Goal: Transaction & Acquisition: Purchase product/service

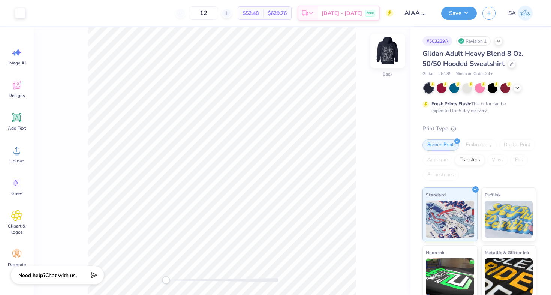
click at [387, 63] on img at bounding box center [388, 51] width 30 height 30
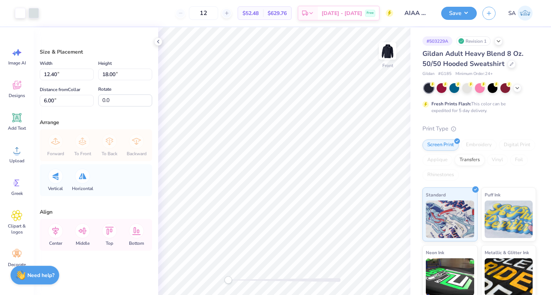
click at [40, 9] on div "Art colors 12 $52.48 Per Item $629.76 Total Est. Delivery Oct 11 - 14 Free Desi…" at bounding box center [275, 13] width 551 height 26
click at [36, 9] on div at bounding box center [34, 12] width 11 height 11
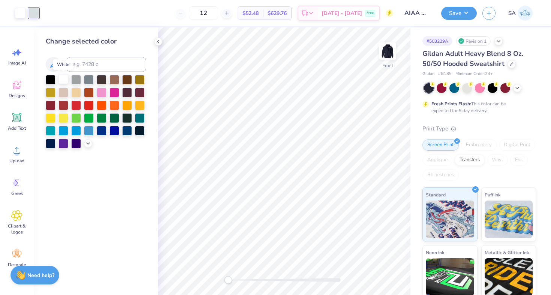
click at [64, 81] on div at bounding box center [64, 79] width 10 height 10
click at [32, 12] on div at bounding box center [34, 12] width 11 height 11
click at [64, 80] on div at bounding box center [64, 79] width 10 height 10
click at [35, 12] on div at bounding box center [34, 12] width 11 height 11
click at [62, 81] on div at bounding box center [64, 79] width 10 height 10
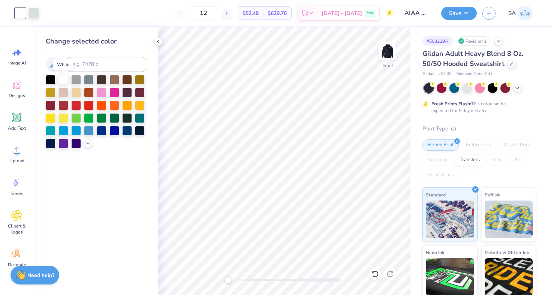
click at [62, 81] on div at bounding box center [64, 79] width 10 height 10
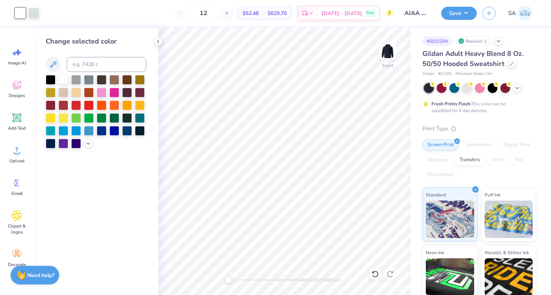
click at [62, 79] on div at bounding box center [64, 79] width 10 height 10
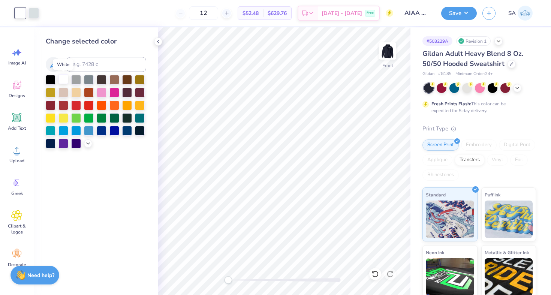
click at [62, 79] on div at bounding box center [64, 79] width 10 height 10
click at [30, 18] on div at bounding box center [34, 12] width 11 height 11
click at [51, 64] on icon at bounding box center [53, 64] width 9 height 9
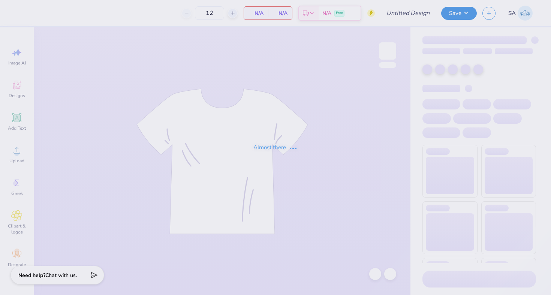
type input "AIAA Hoodie F25"
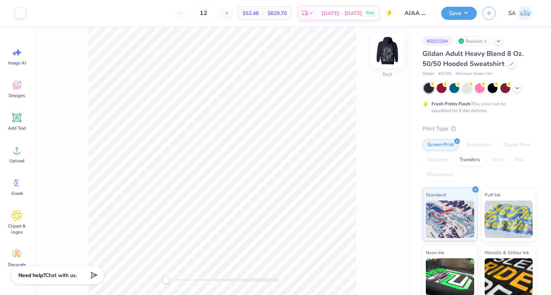
click at [382, 45] on img at bounding box center [388, 51] width 30 height 30
click at [31, 17] on div at bounding box center [34, 12] width 11 height 11
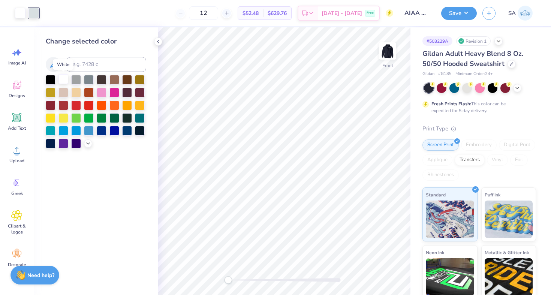
click at [65, 78] on div at bounding box center [64, 79] width 10 height 10
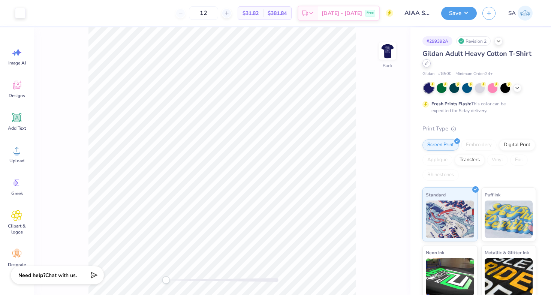
click at [425, 62] on icon at bounding box center [427, 64] width 4 height 4
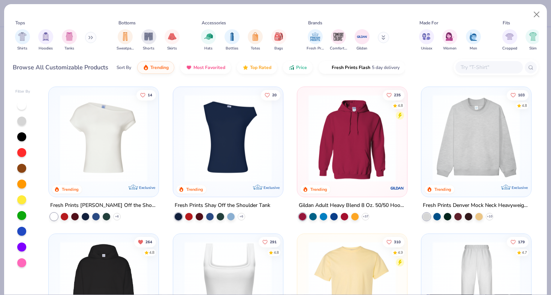
click at [475, 68] on input "text" at bounding box center [489, 67] width 58 height 9
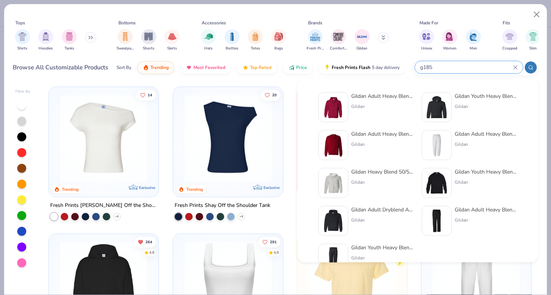
type input "g185"
click at [357, 101] on div "Gildan Adult Heavy Blend 8 Oz. 50/50 Hooded Sweatshirt Gildan" at bounding box center [382, 107] width 63 height 30
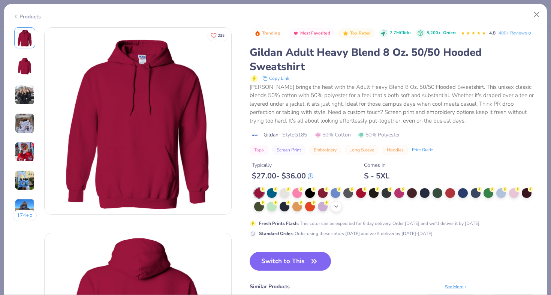
click at [338, 211] on div "+ 15" at bounding box center [336, 206] width 11 height 11
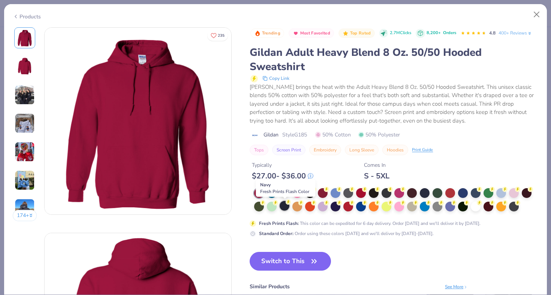
click at [284, 203] on div at bounding box center [285, 206] width 10 height 10
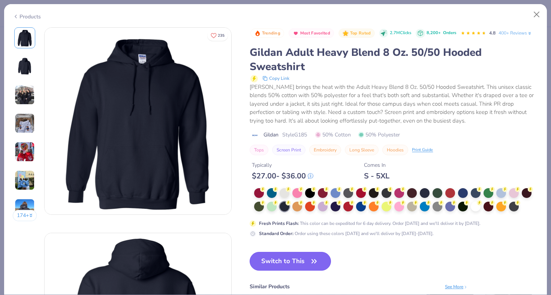
click at [276, 265] on button "Switch to This" at bounding box center [290, 261] width 81 height 19
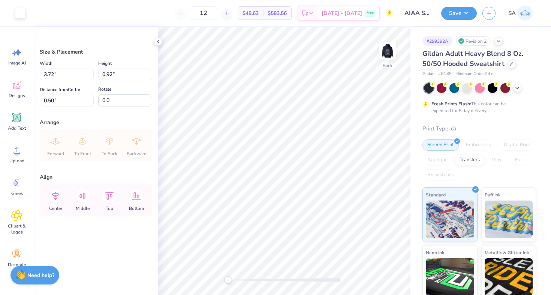
type input "3.00"
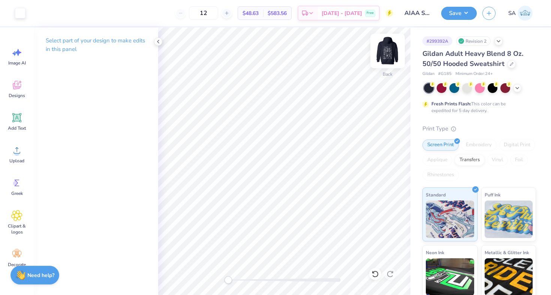
click at [381, 53] on img at bounding box center [388, 51] width 30 height 30
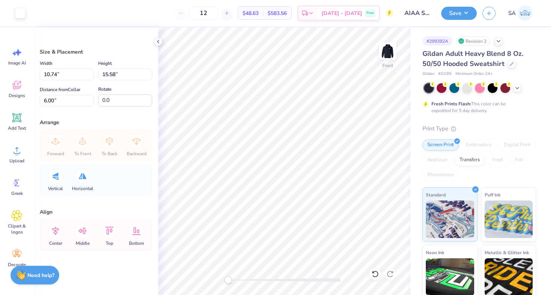
type input "12.09"
type input "17.54"
type input "11.44"
type input "16.61"
click at [56, 228] on icon at bounding box center [55, 231] width 7 height 9
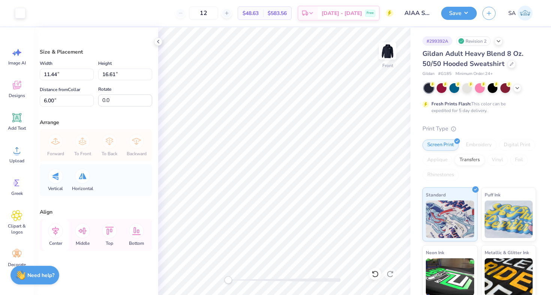
click at [59, 233] on icon at bounding box center [55, 231] width 15 height 15
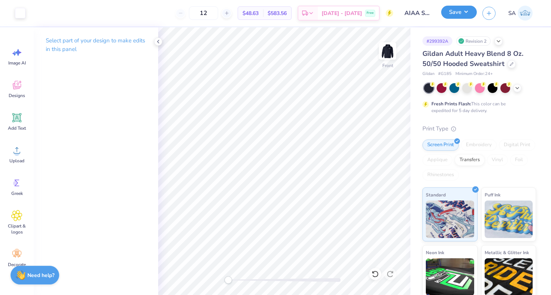
click at [467, 12] on button "Save" at bounding box center [459, 12] width 36 height 13
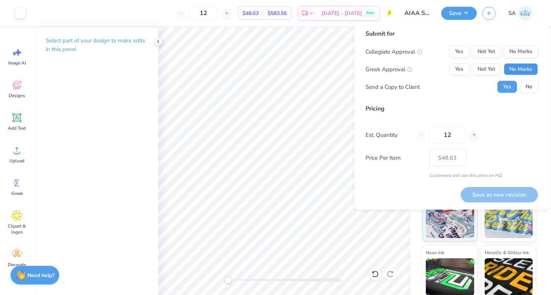
click at [516, 71] on button "No Marks" at bounding box center [521, 69] width 34 height 12
click at [519, 48] on button "No Marks" at bounding box center [521, 52] width 34 height 12
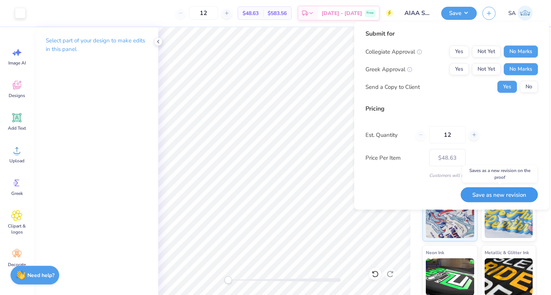
click at [488, 198] on button "Save as new revision" at bounding box center [499, 194] width 77 height 15
type input "$48.63"
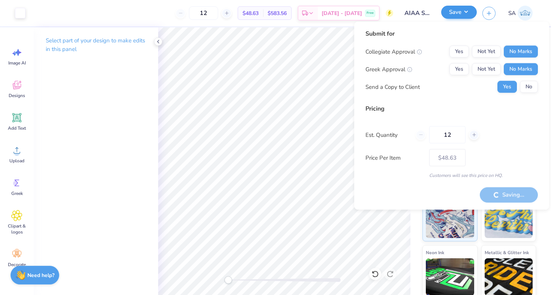
click at [469, 11] on button "Save" at bounding box center [459, 12] width 36 height 13
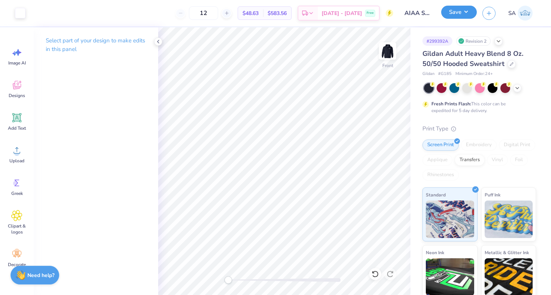
click at [465, 13] on button "Save" at bounding box center [459, 12] width 36 height 13
click at [159, 42] on icon at bounding box center [158, 42] width 6 height 6
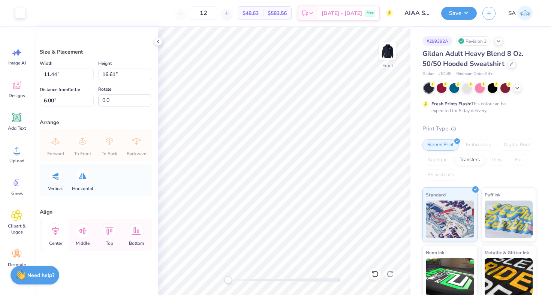
click at [52, 233] on icon at bounding box center [55, 231] width 15 height 15
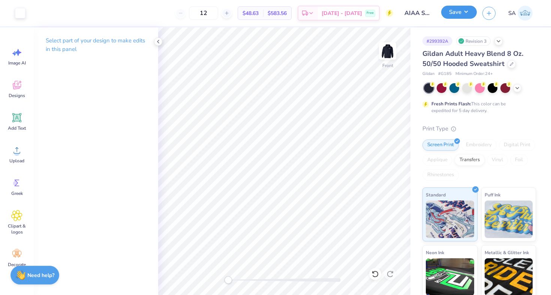
click at [470, 12] on button "Save" at bounding box center [459, 12] width 36 height 13
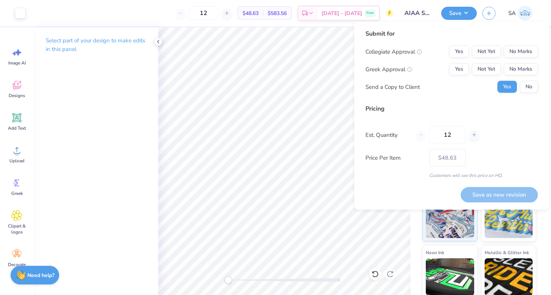
click at [259, 12] on span "$48.63" at bounding box center [251, 13] width 16 height 8
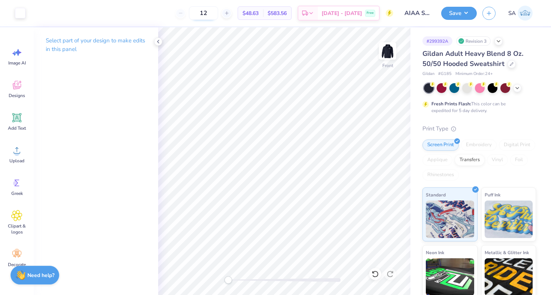
click at [212, 12] on input "12" at bounding box center [203, 13] width 29 height 14
drag, startPoint x: 252, startPoint y: 11, endPoint x: 276, endPoint y: 11, distance: 24.4
click at [276, 11] on div "$40.93 Per Item $818.60 Total" at bounding box center [265, 13] width 54 height 14
copy div "$40.93 Per Item"
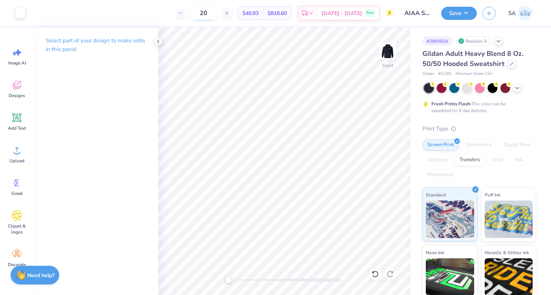
click at [218, 14] on input "20" at bounding box center [203, 13] width 29 height 14
type input "24"
drag, startPoint x: 252, startPoint y: 12, endPoint x: 275, endPoint y: 12, distance: 22.9
click at [263, 12] on div "$34.82 Per Item" at bounding box center [250, 13] width 25 height 13
copy span "$34.82"
